Goal: Transaction & Acquisition: Purchase product/service

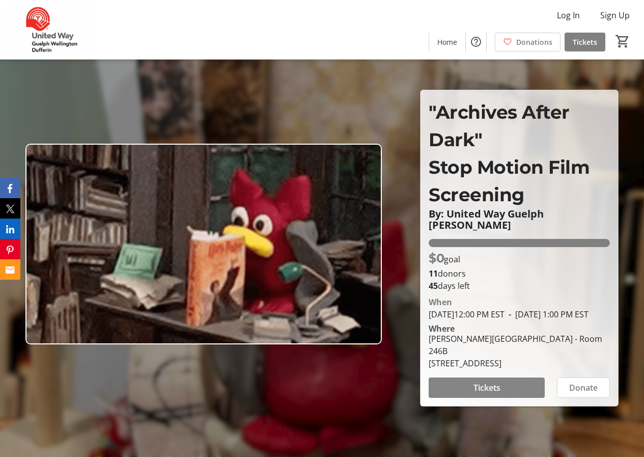
click at [494, 393] on span "Tickets" at bounding box center [487, 387] width 27 height 12
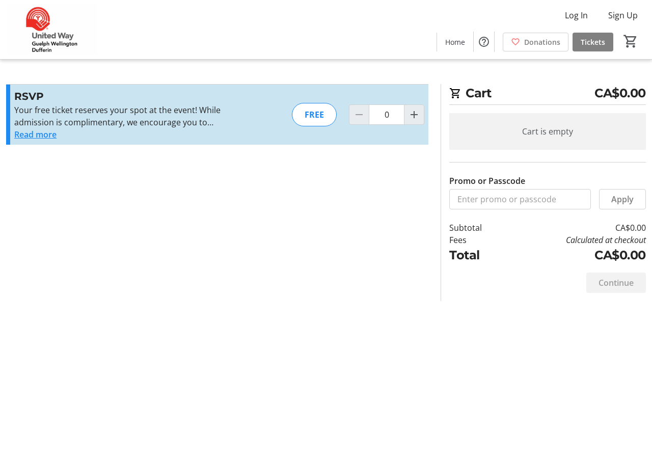
click at [25, 133] on button "Read more" at bounding box center [35, 134] width 42 height 12
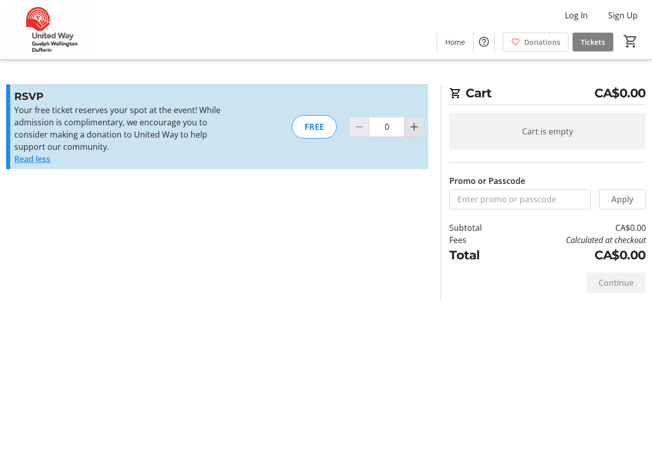
click at [411, 122] on mat-icon "Increment by one" at bounding box center [414, 127] width 12 height 12
type input "2"
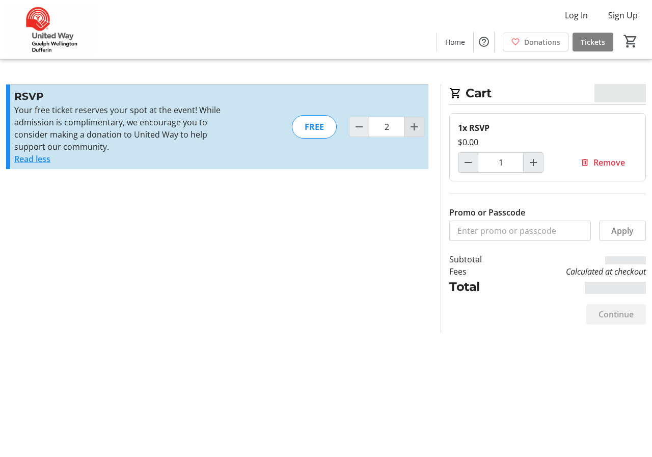
type input "2"
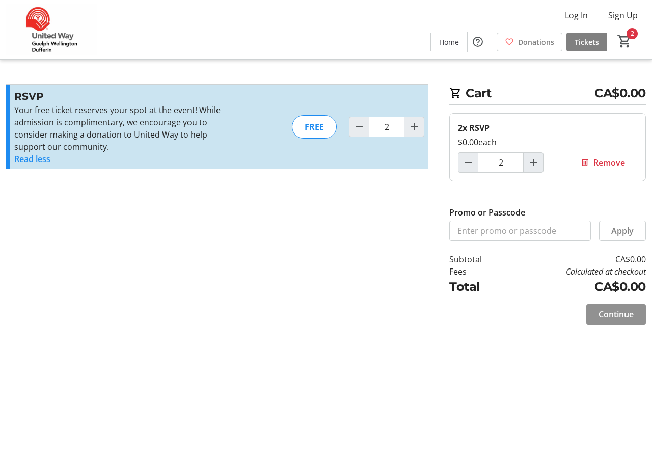
click at [608, 316] on span "Continue" at bounding box center [615, 314] width 35 height 12
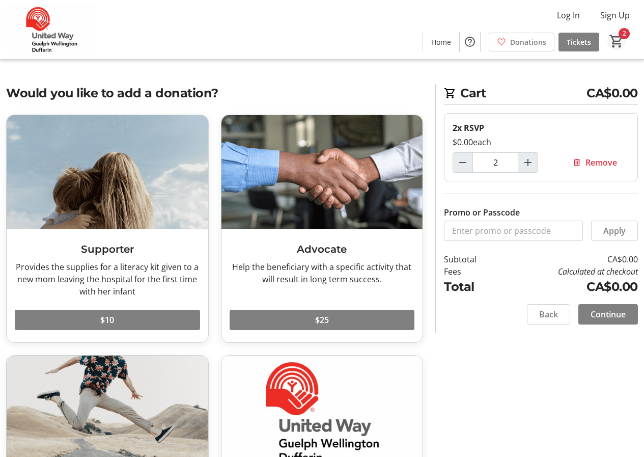
click at [612, 38] on mat-icon "2" at bounding box center [616, 41] width 15 height 15
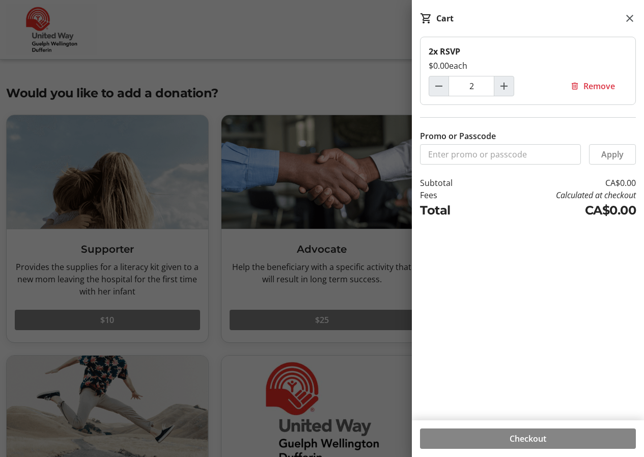
click at [536, 437] on span "Checkout" at bounding box center [528, 438] width 37 height 12
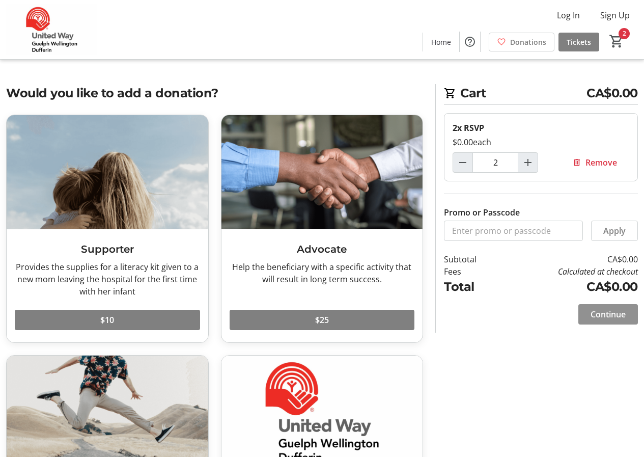
click at [605, 317] on span "Continue" at bounding box center [608, 314] width 35 height 12
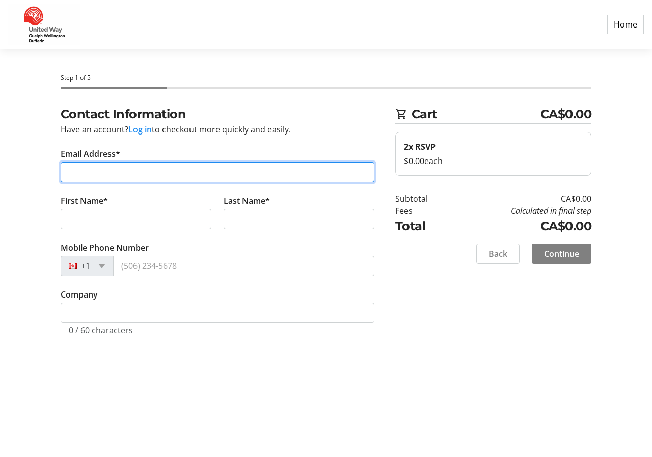
click at [126, 169] on input "Email Address*" at bounding box center [218, 172] width 314 height 20
type input "[EMAIL_ADDRESS][DOMAIN_NAME]"
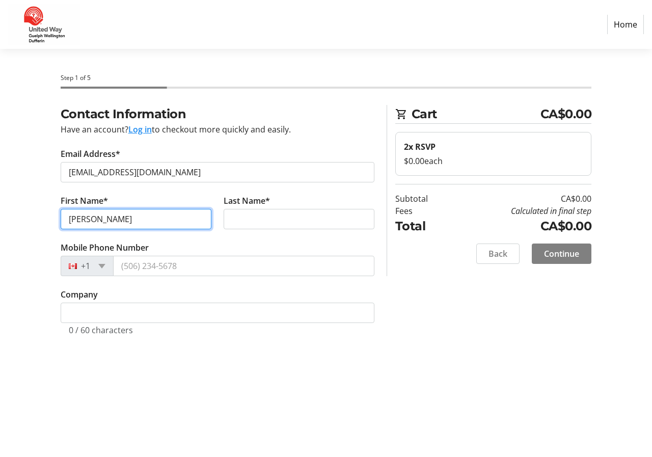
type input "[PERSON_NAME]"
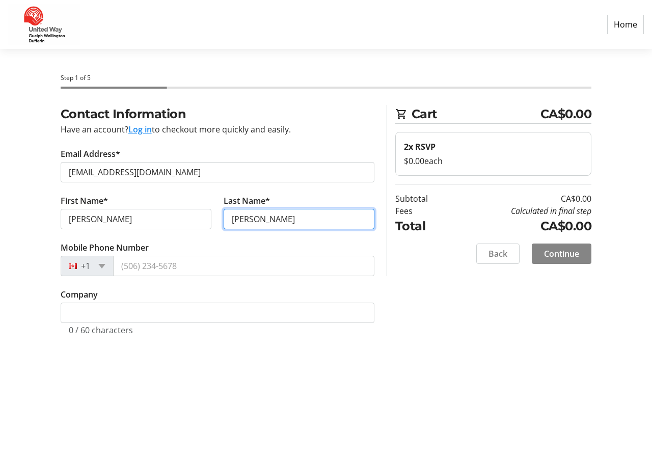
type input "[PERSON_NAME]"
click at [555, 257] on span "Continue" at bounding box center [561, 253] width 35 height 12
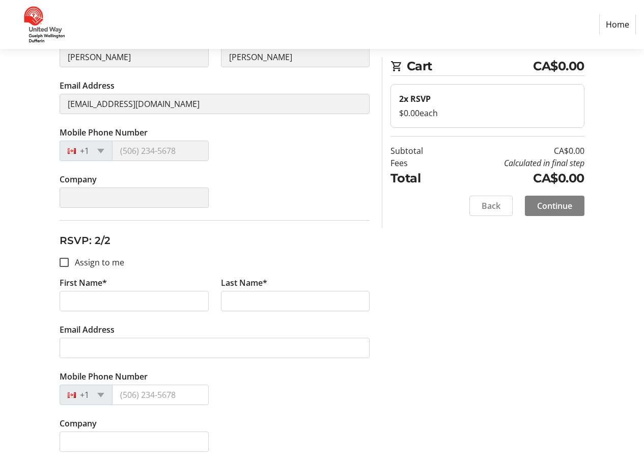
scroll to position [187, 0]
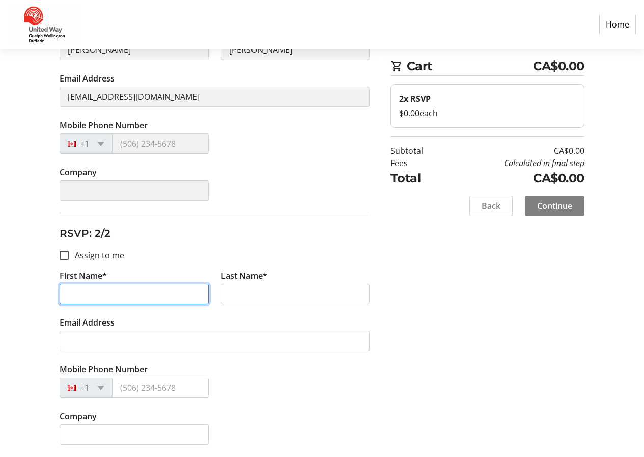
click at [90, 292] on input "First Name*" at bounding box center [134, 294] width 149 height 20
type input "C"
click at [66, 252] on input "Assign to me" at bounding box center [64, 255] width 9 height 9
checkbox input "true"
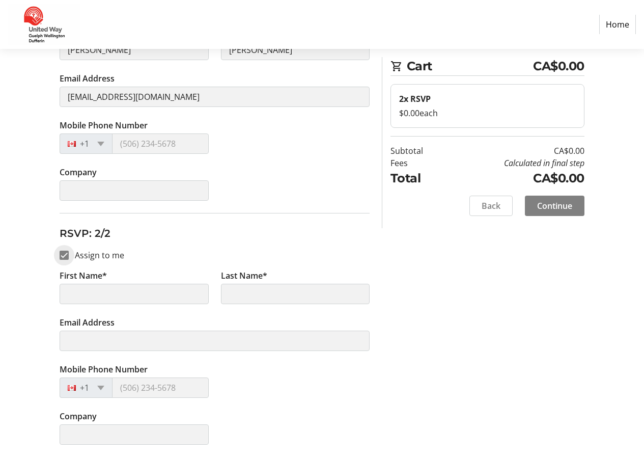
type input "[PERSON_NAME]"
type input "[EMAIL_ADDRESS][DOMAIN_NAME]"
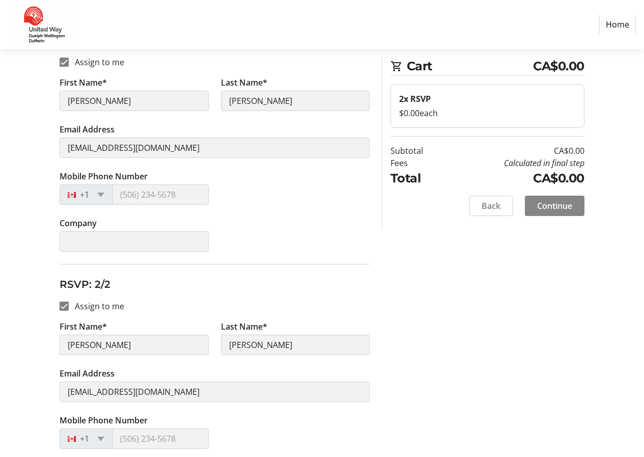
click at [549, 209] on span "Continue" at bounding box center [554, 206] width 35 height 12
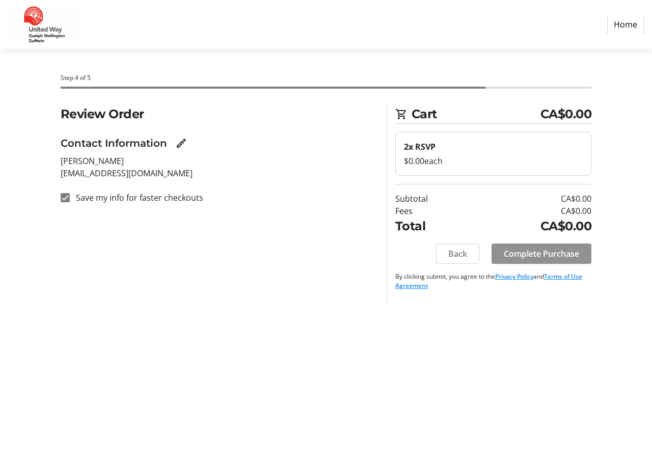
click at [550, 254] on span "Complete Purchase" at bounding box center [541, 253] width 75 height 12
